Goal: Task Accomplishment & Management: Complete application form

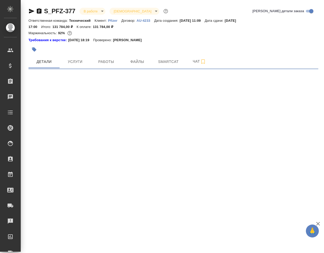
select select "RU"
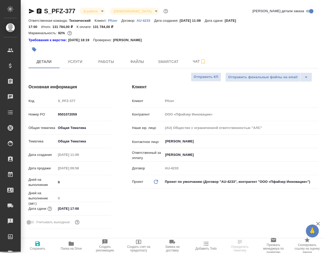
type textarea "x"
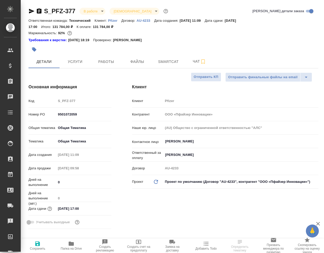
type textarea "x"
type input "[PERSON_NAME]"
type input "Загородних Виктория"
type input "[PERSON_NAME]pereverzeva"
click at [72, 245] on icon "button" at bounding box center [71, 244] width 5 height 4
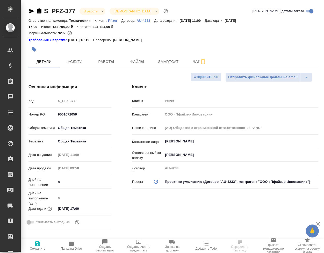
type textarea "x"
select select "RU"
type textarea "x"
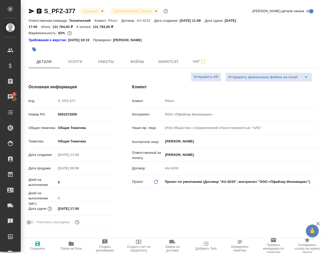
type textarea "x"
